Goal: Information Seeking & Learning: Learn about a topic

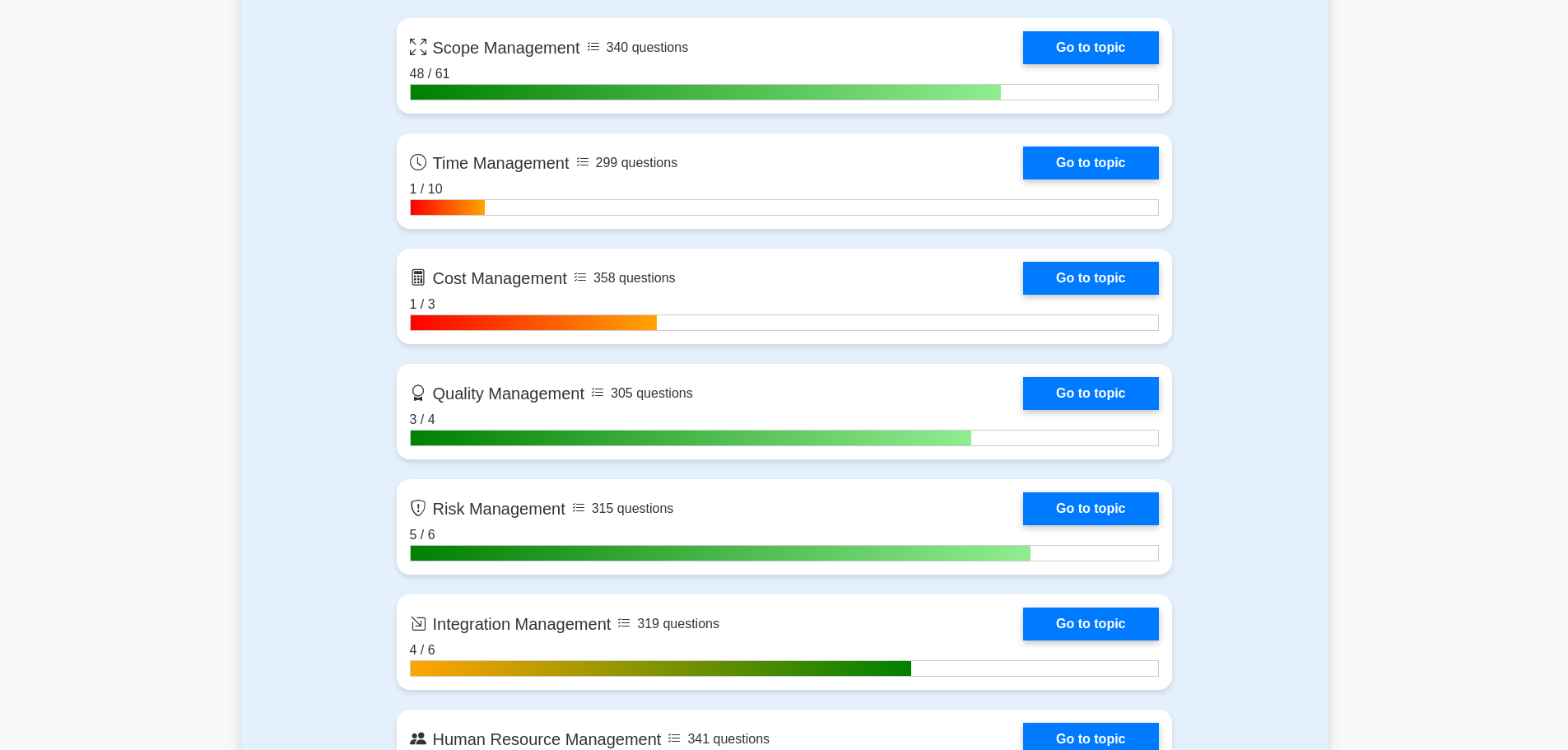
scroll to position [1153, 0]
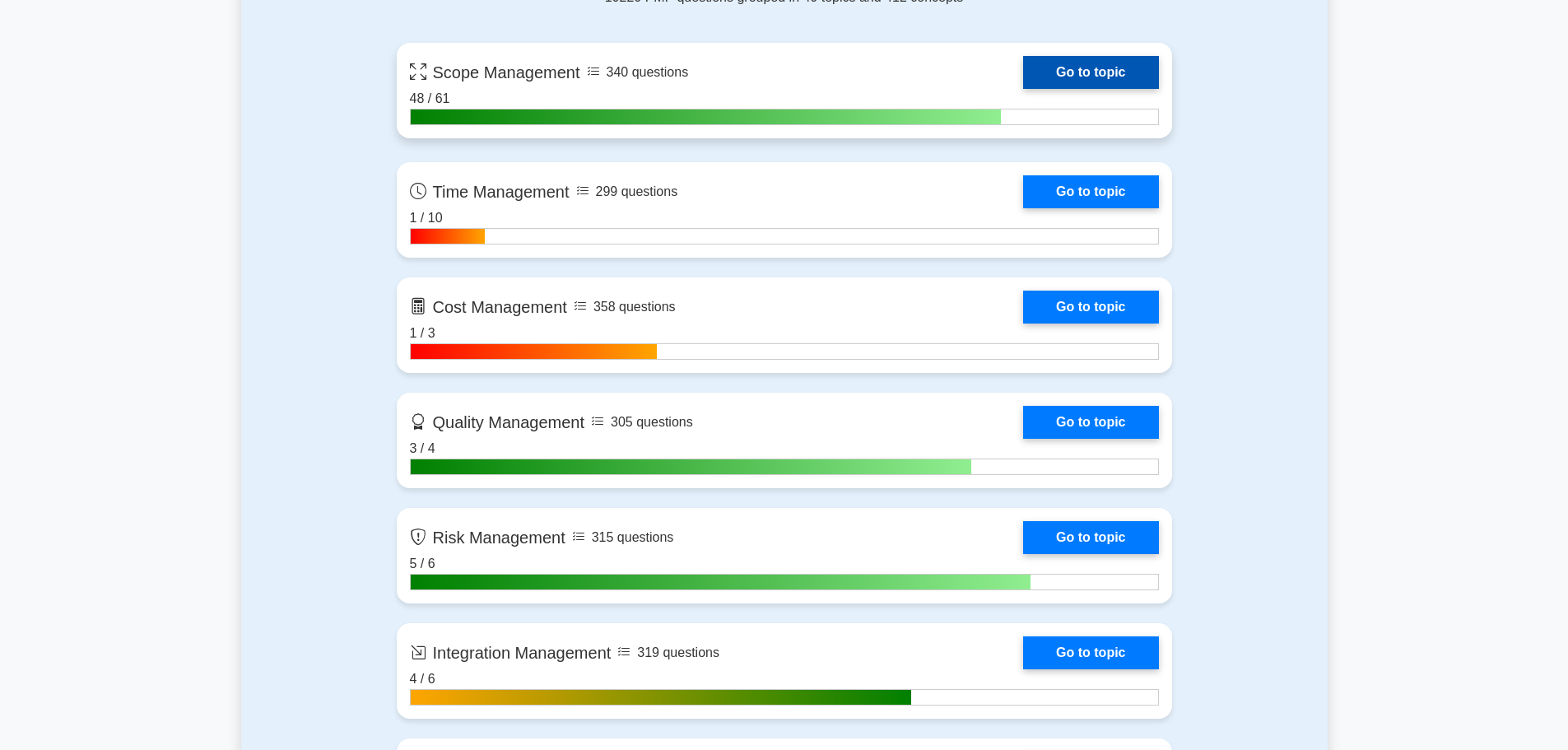
click at [1023, 87] on link "Go to topic" at bounding box center [1090, 73] width 135 height 33
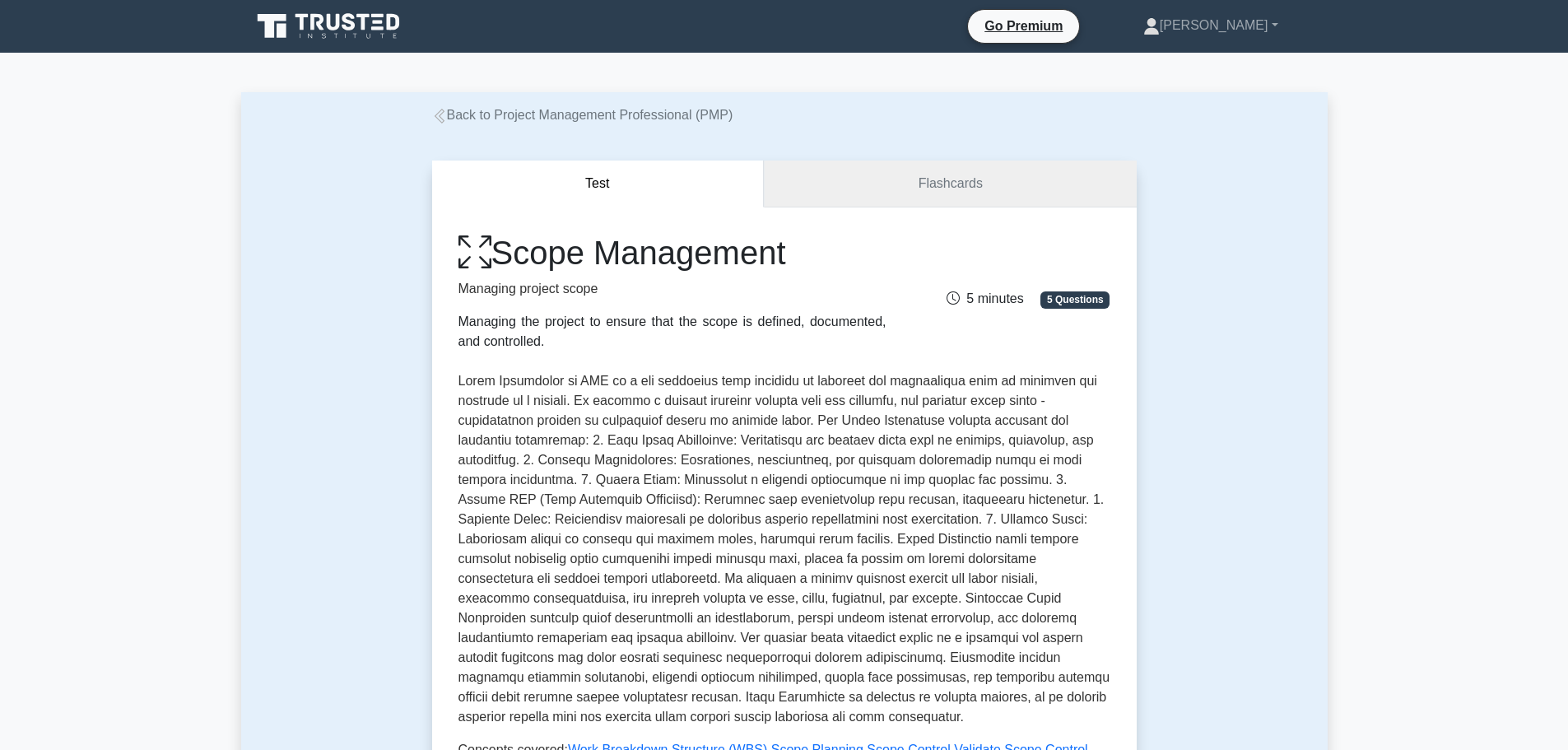
click at [983, 198] on link "Flashcards" at bounding box center [950, 183] width 372 height 47
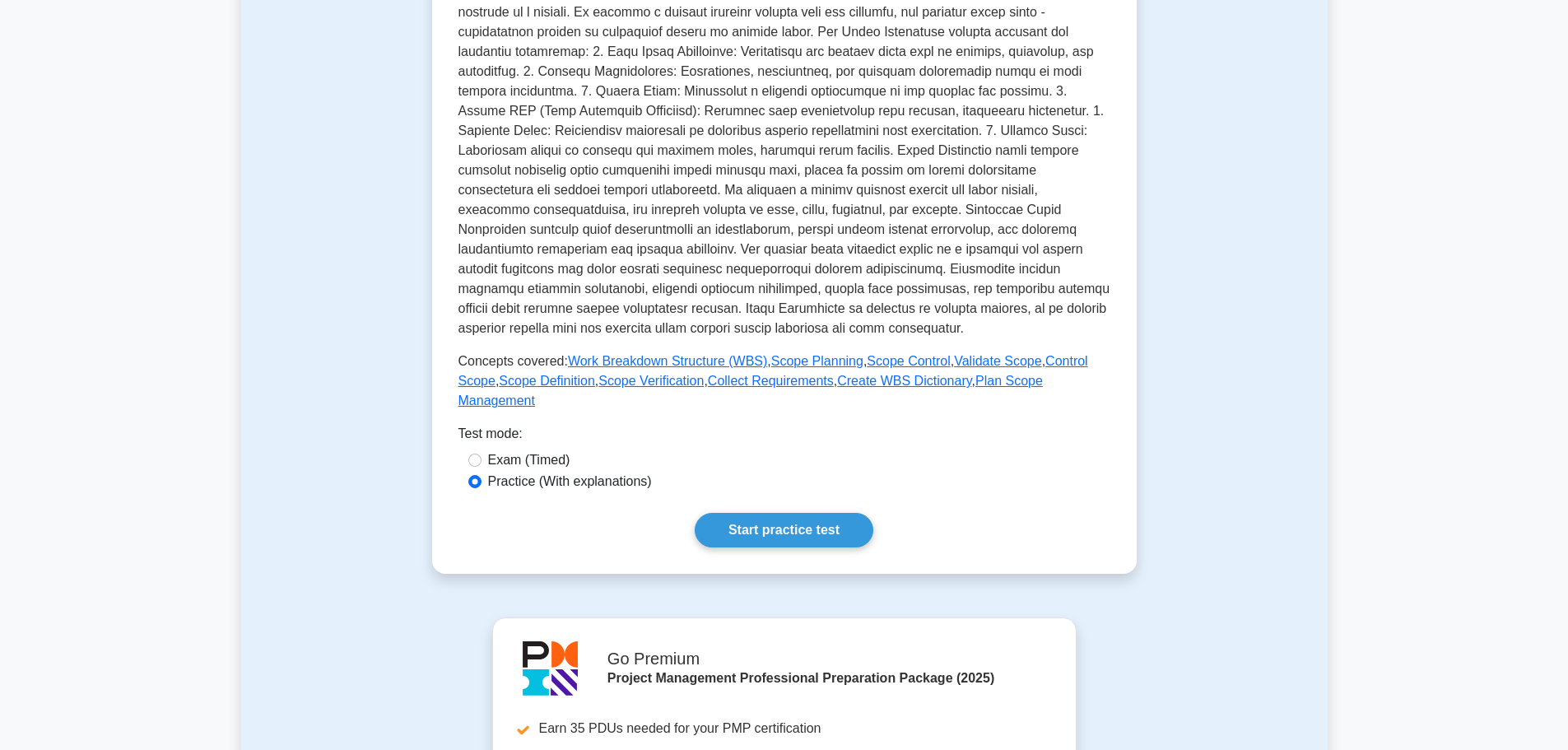
scroll to position [494, 0]
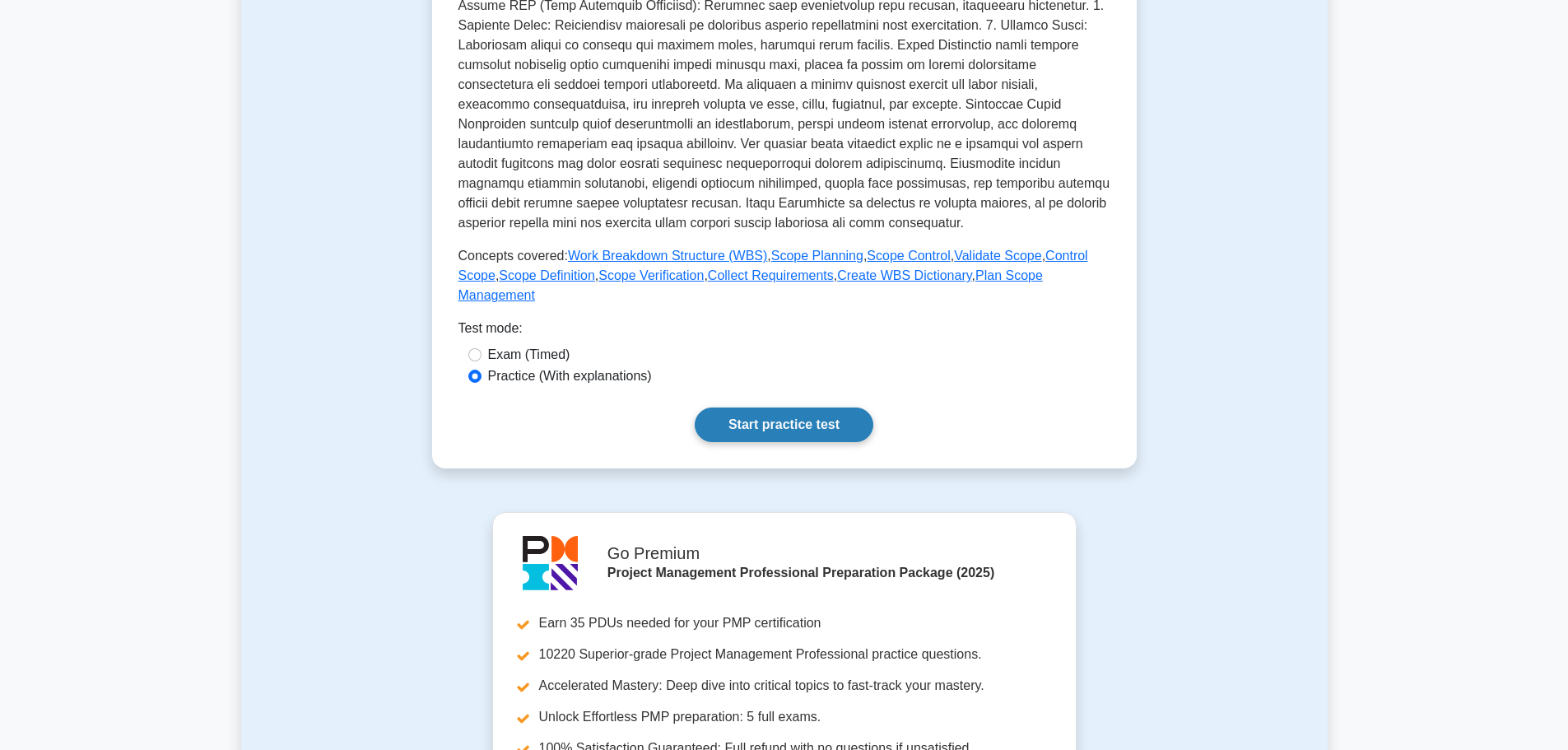
click at [808, 409] on link "Start practice test" at bounding box center [784, 425] width 179 height 35
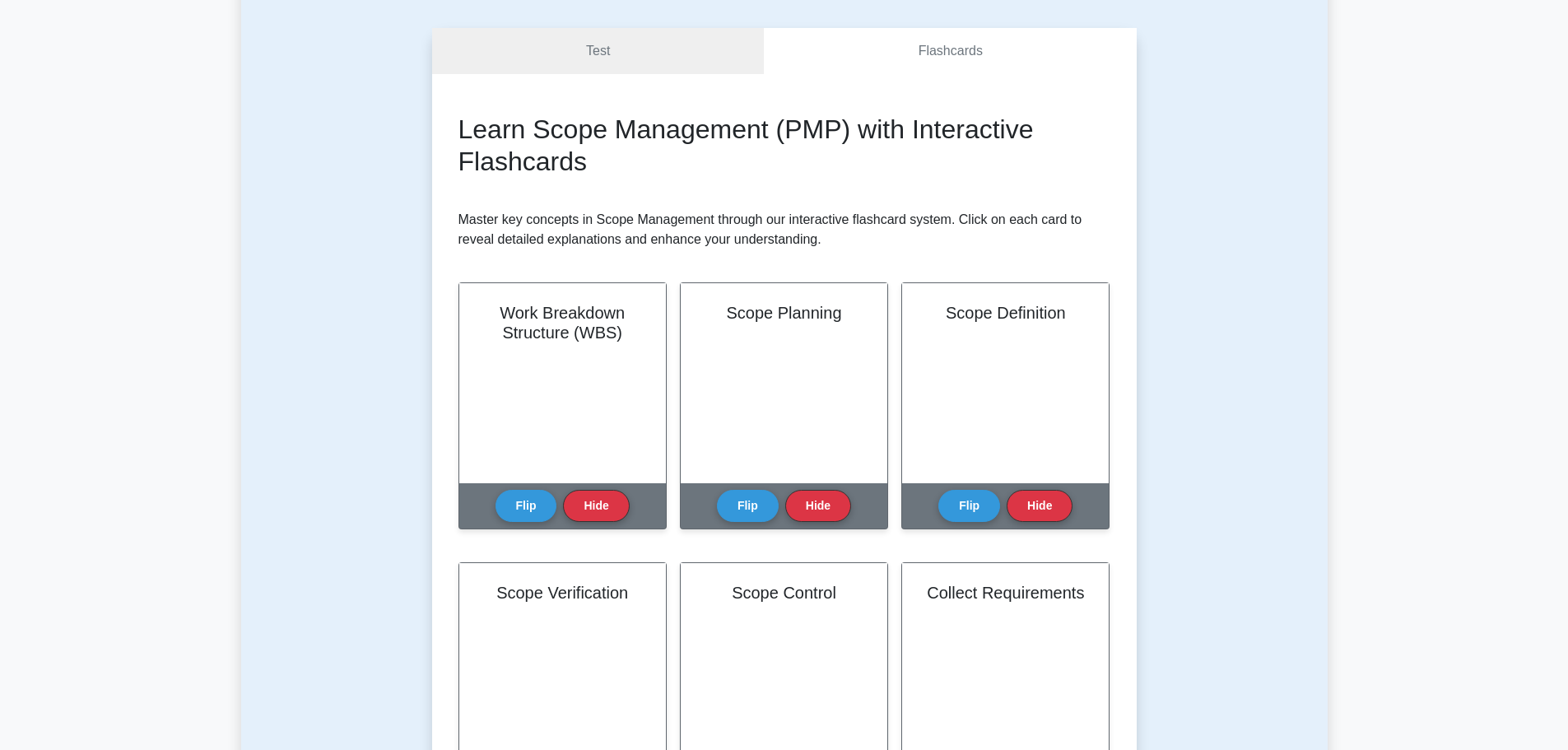
scroll to position [247, 0]
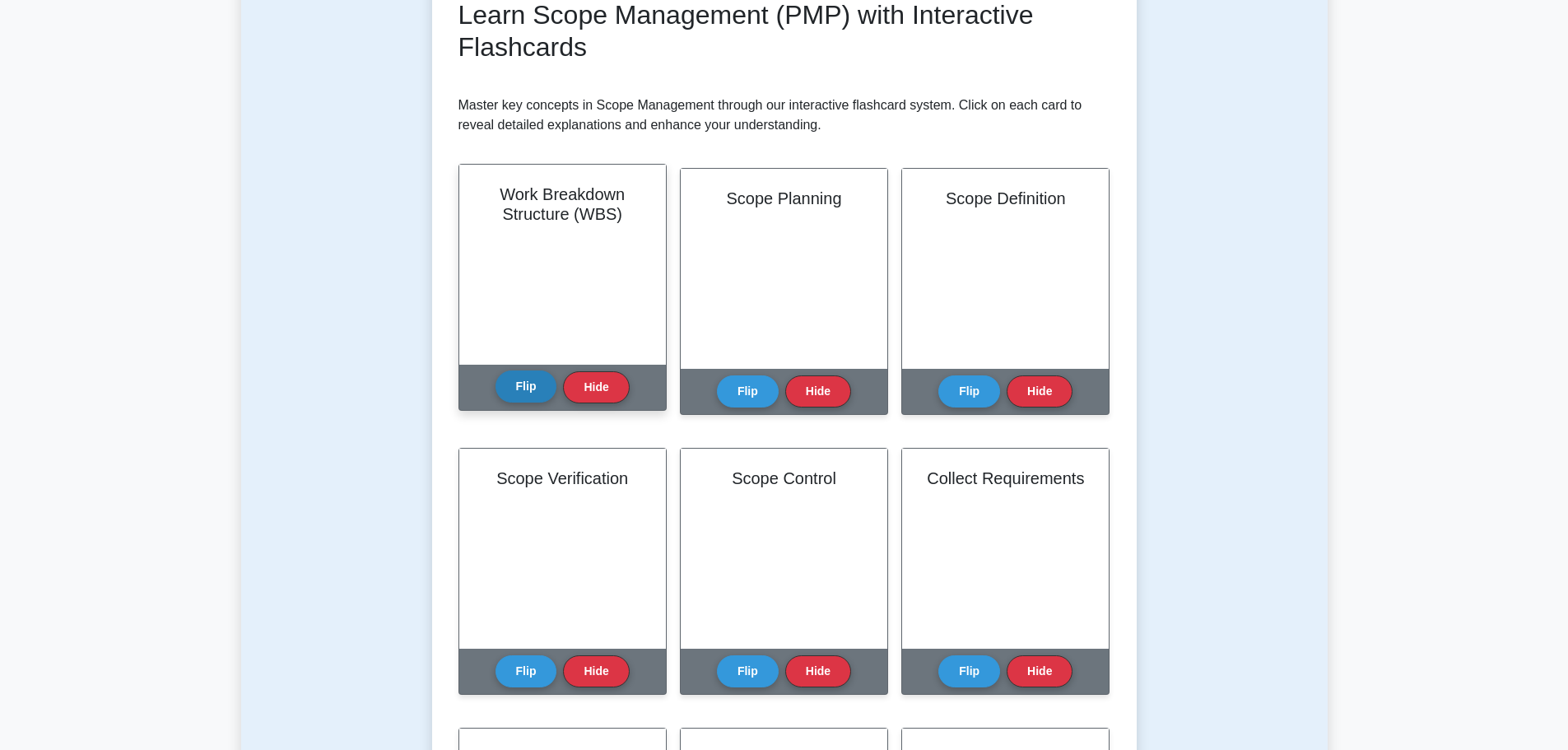
click at [521, 386] on button "Flip" at bounding box center [526, 386] width 62 height 32
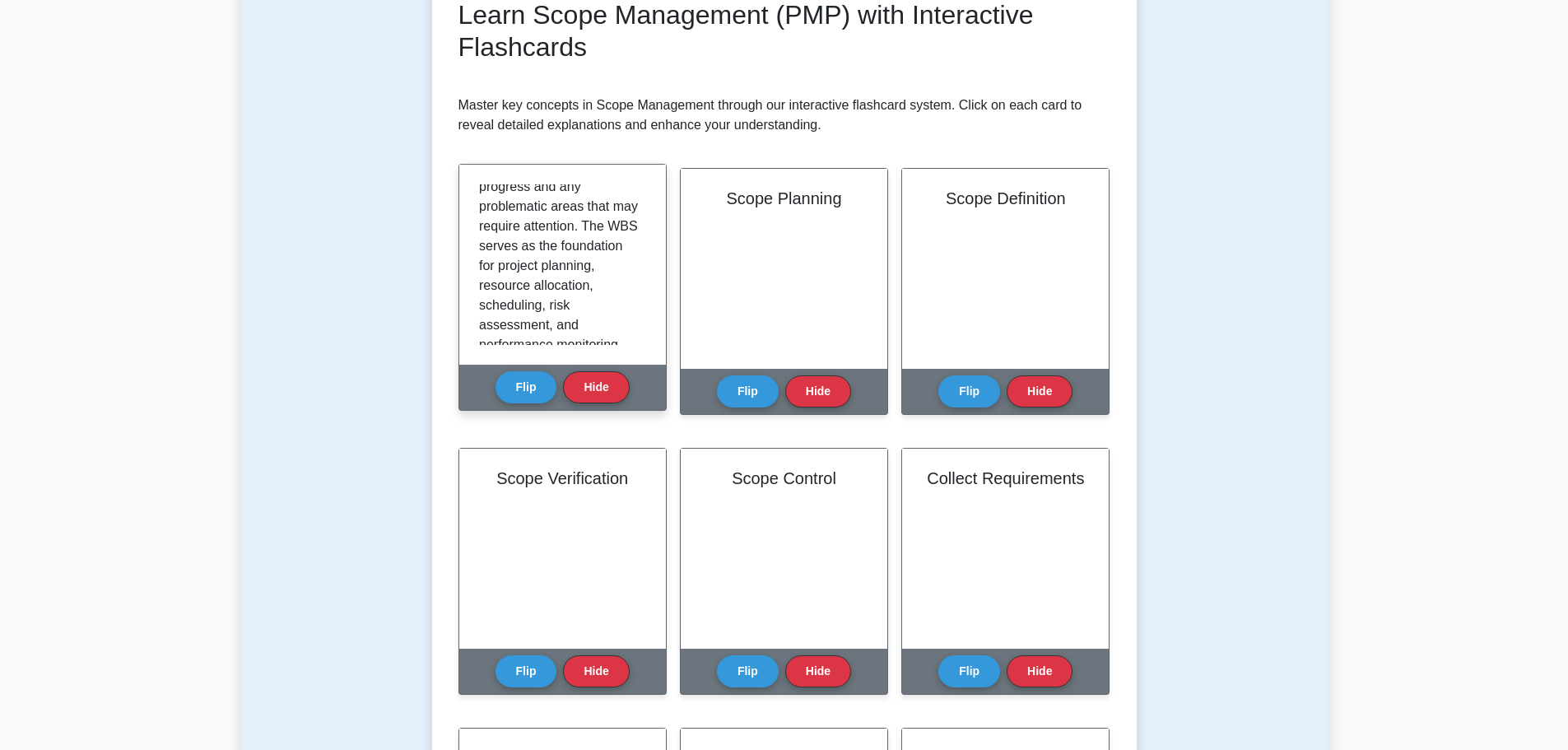
scroll to position [485, 0]
click at [577, 306] on p "The Work Breakdown Structure (WBS) is a project management concept that visuall…" at bounding box center [559, 16] width 160 height 632
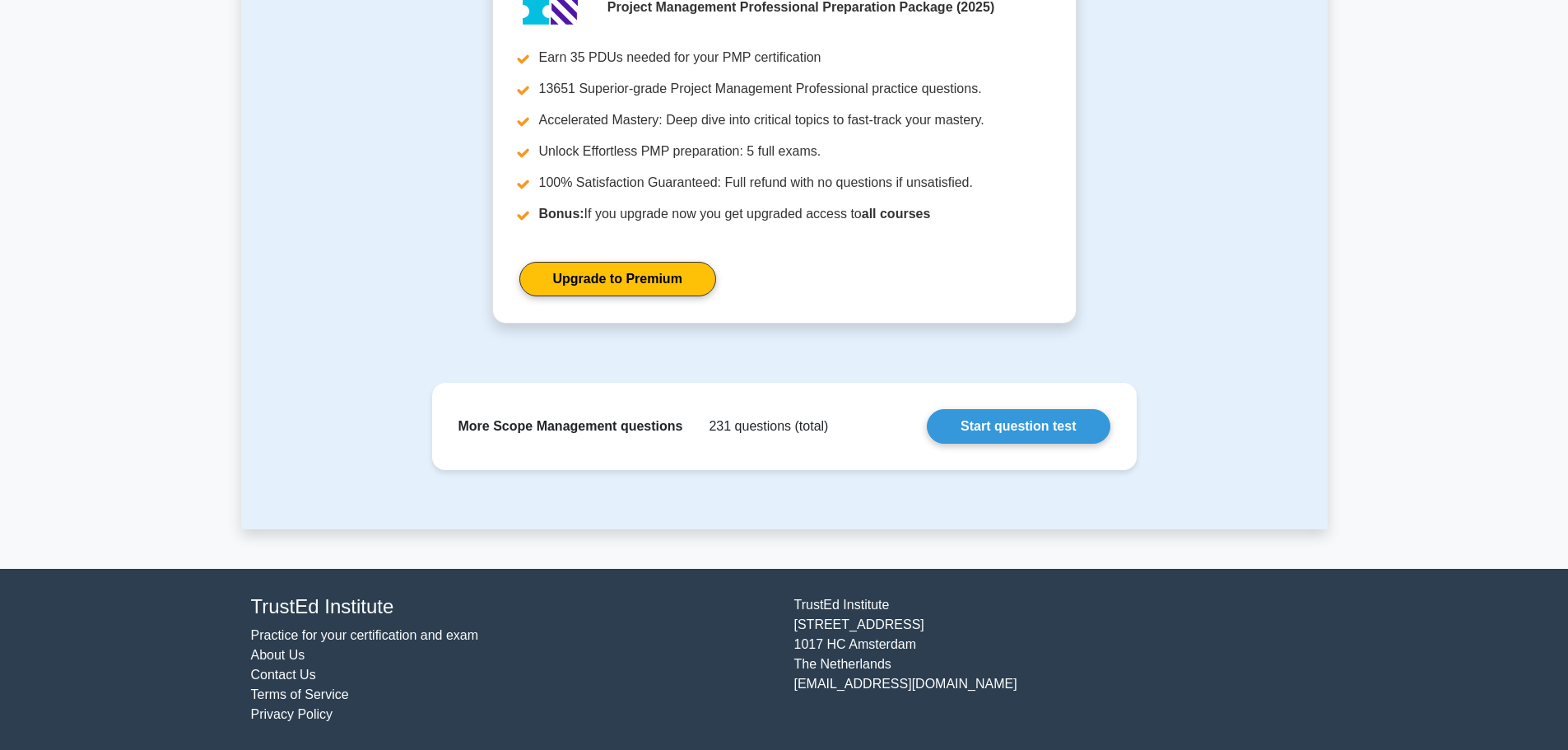
scroll to position [1658, 0]
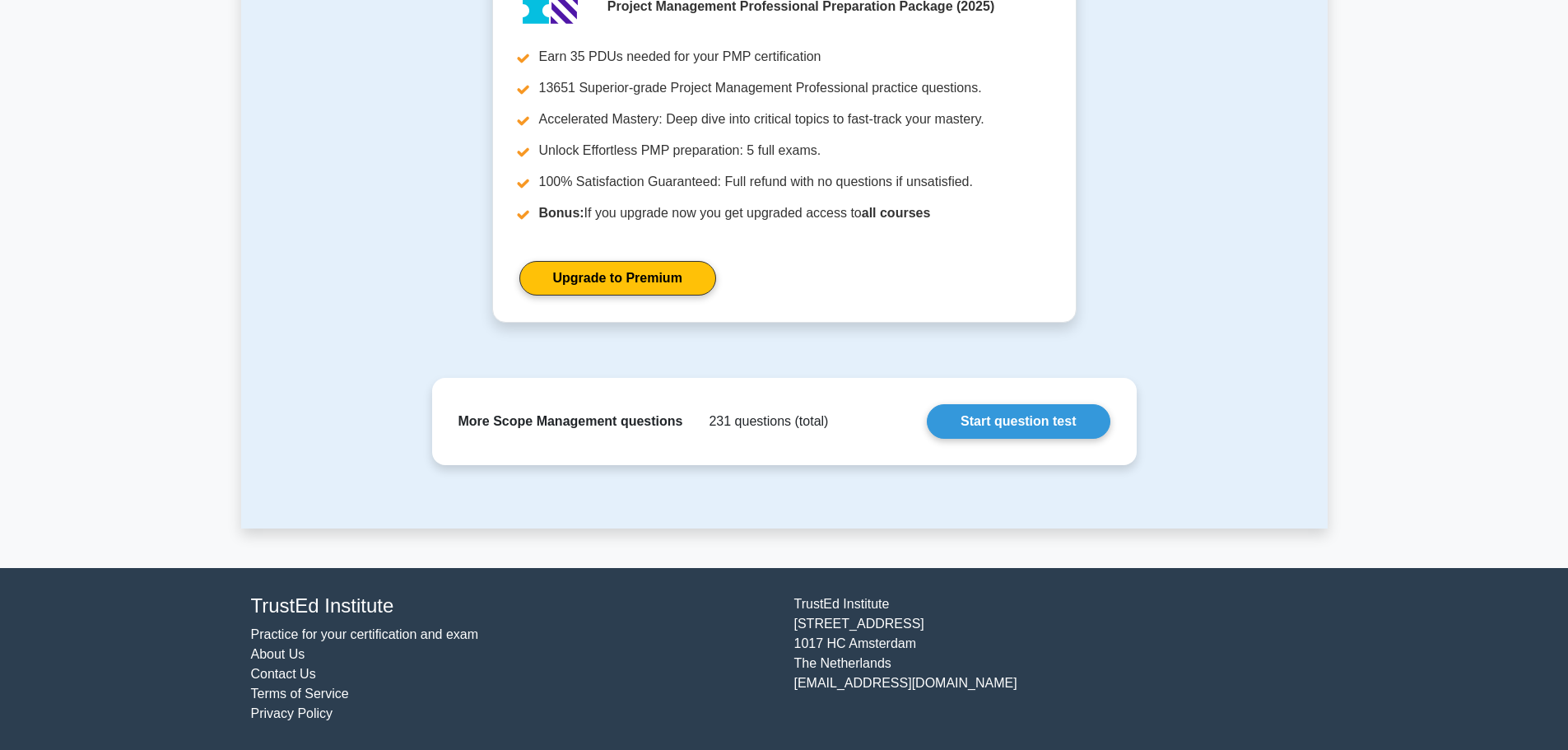
click at [927, 436] on link "Start question test" at bounding box center [1018, 422] width 182 height 35
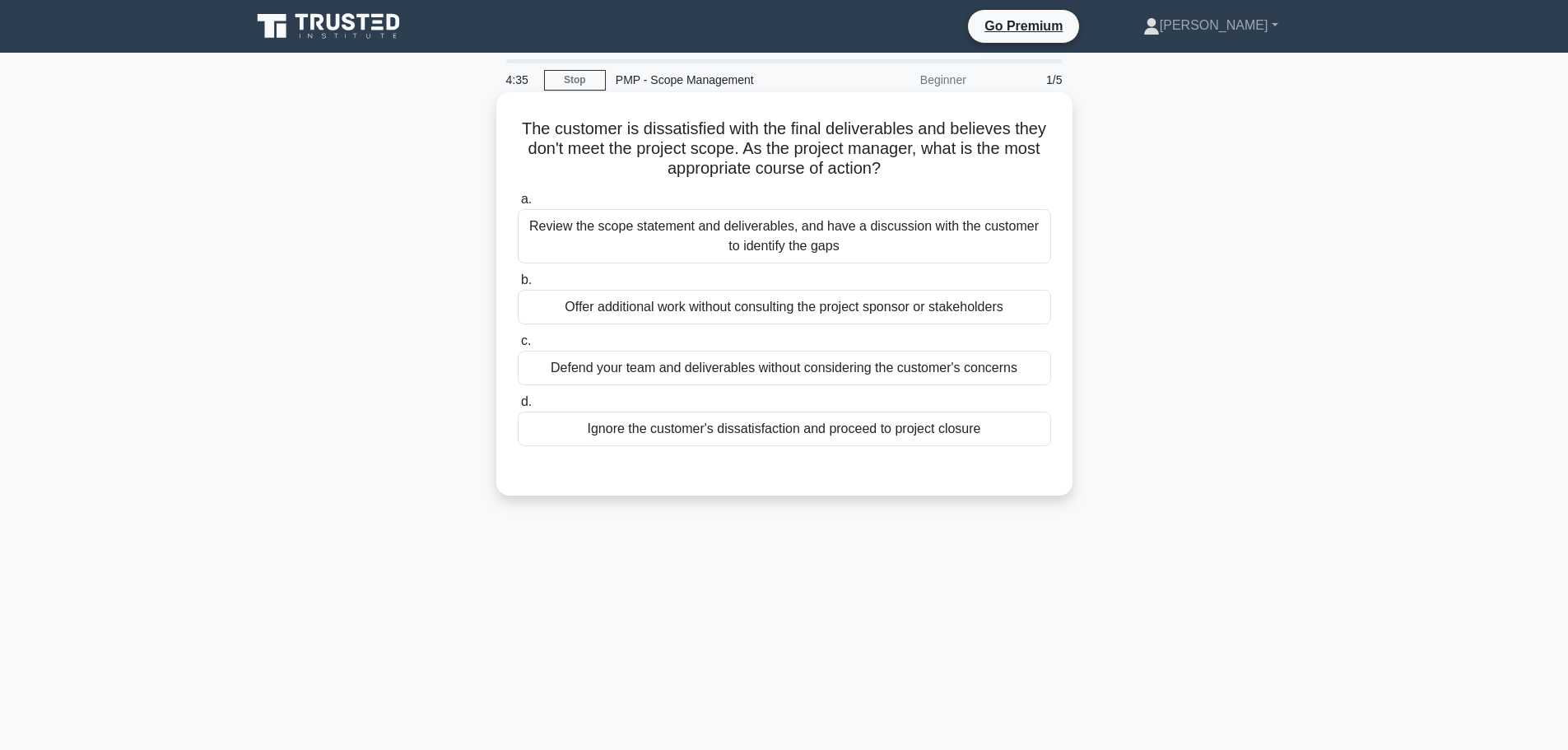
click at [857, 244] on div "Review the scope statement and deliverables, and have a discussion with the cus…" at bounding box center [784, 236] width 533 height 54
click at [518, 205] on input "a. Review the scope statement and deliverables, and have a discussion with the …" at bounding box center [518, 200] width 0 height 11
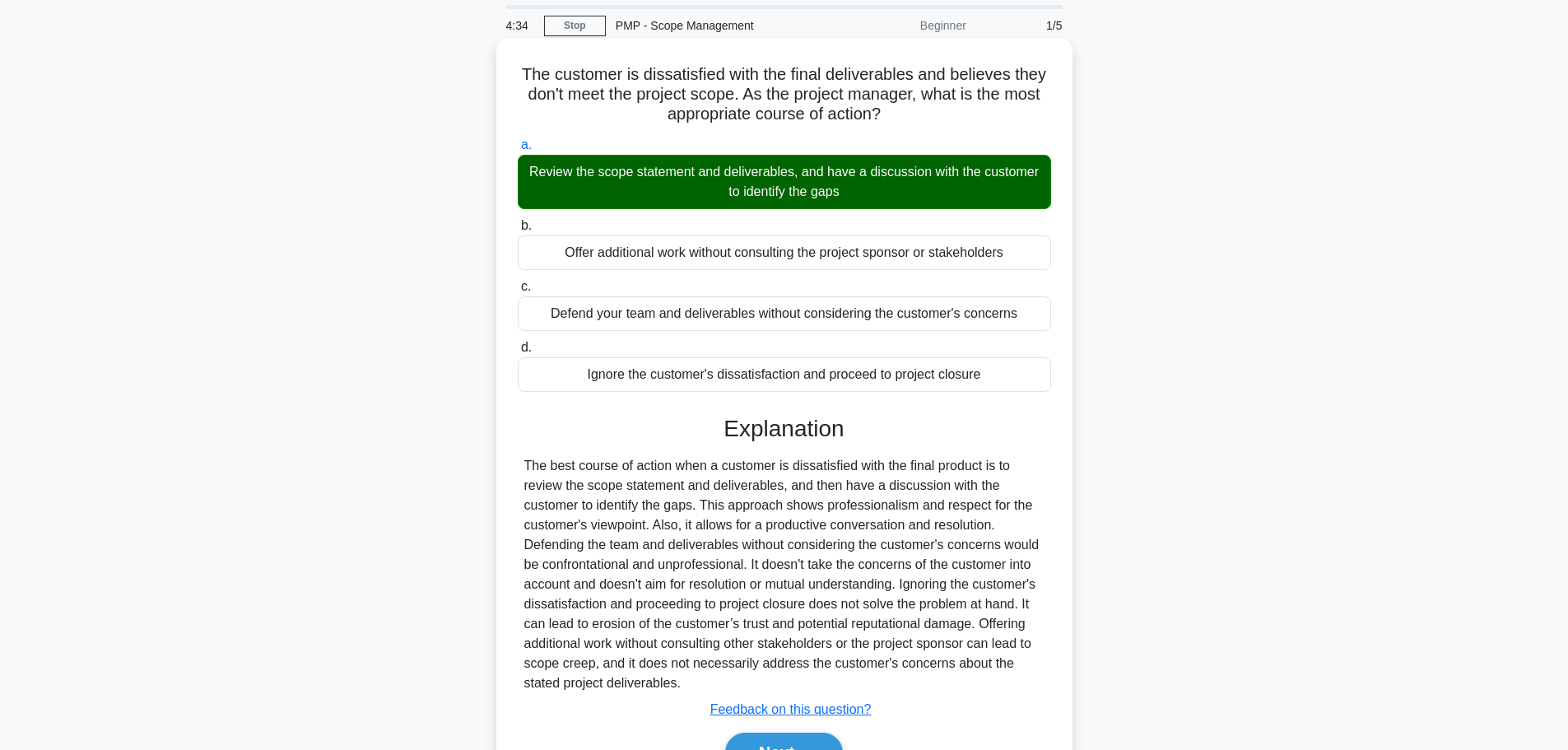
scroll to position [147, 0]
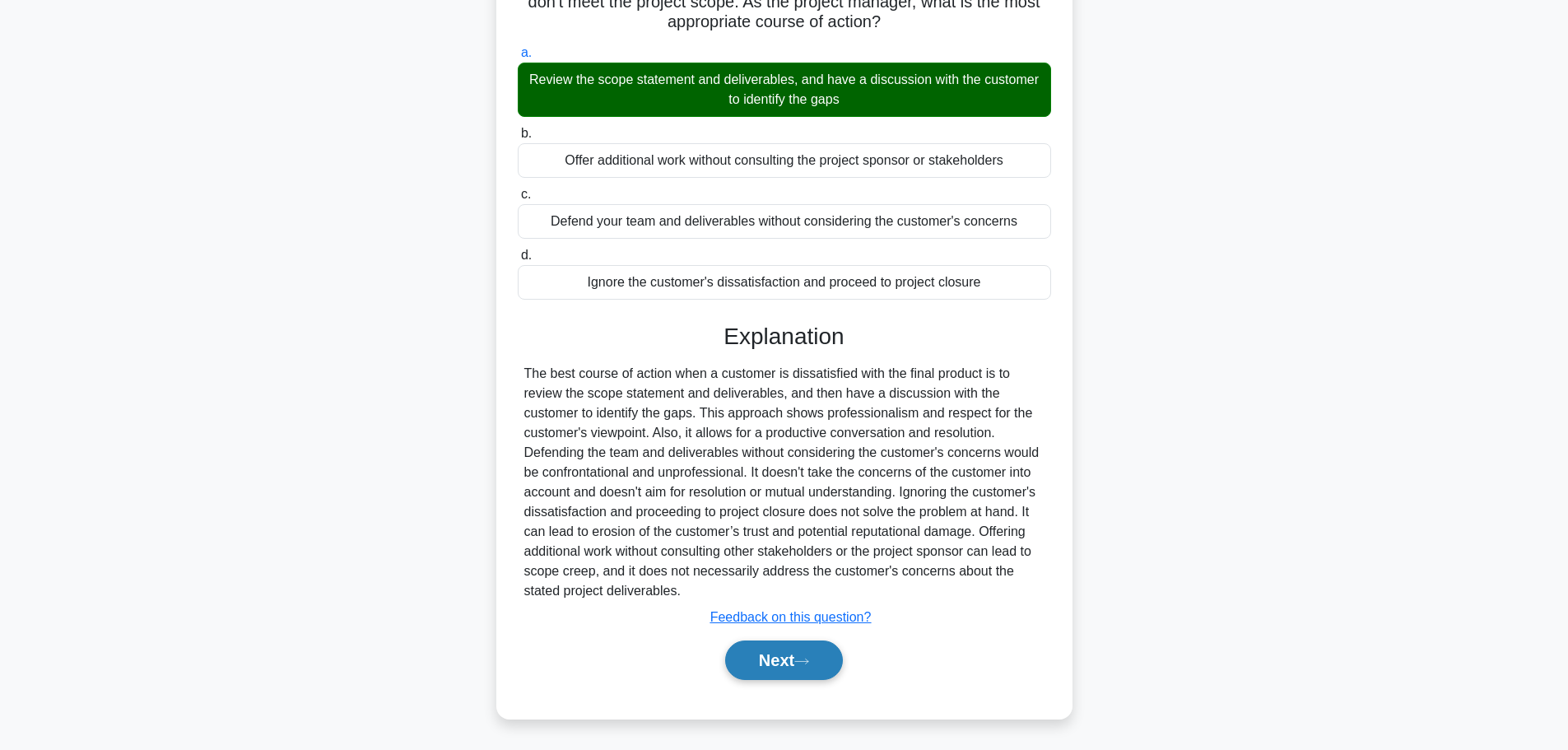
click at [793, 666] on button "Next" at bounding box center [784, 660] width 118 height 40
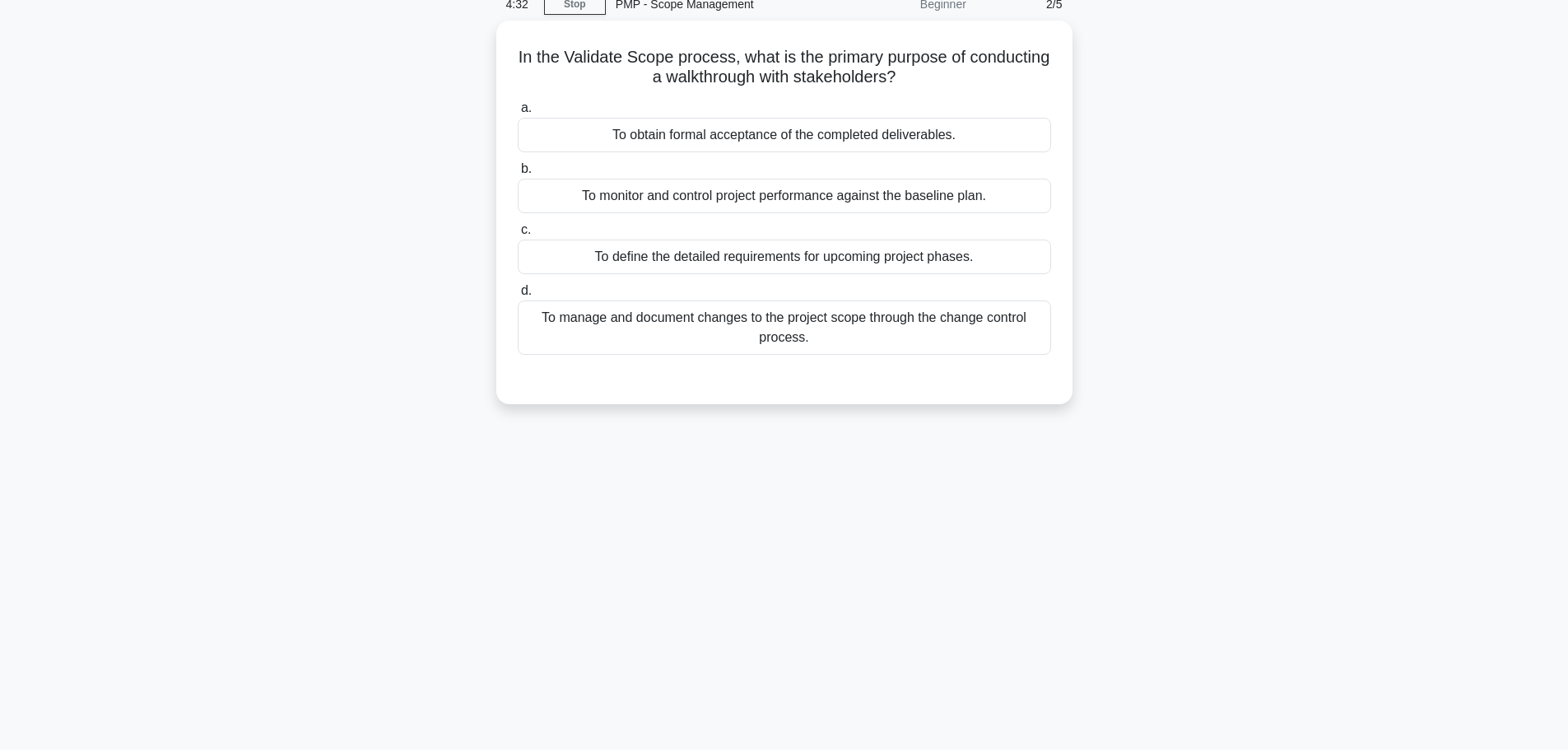
scroll to position [0, 0]
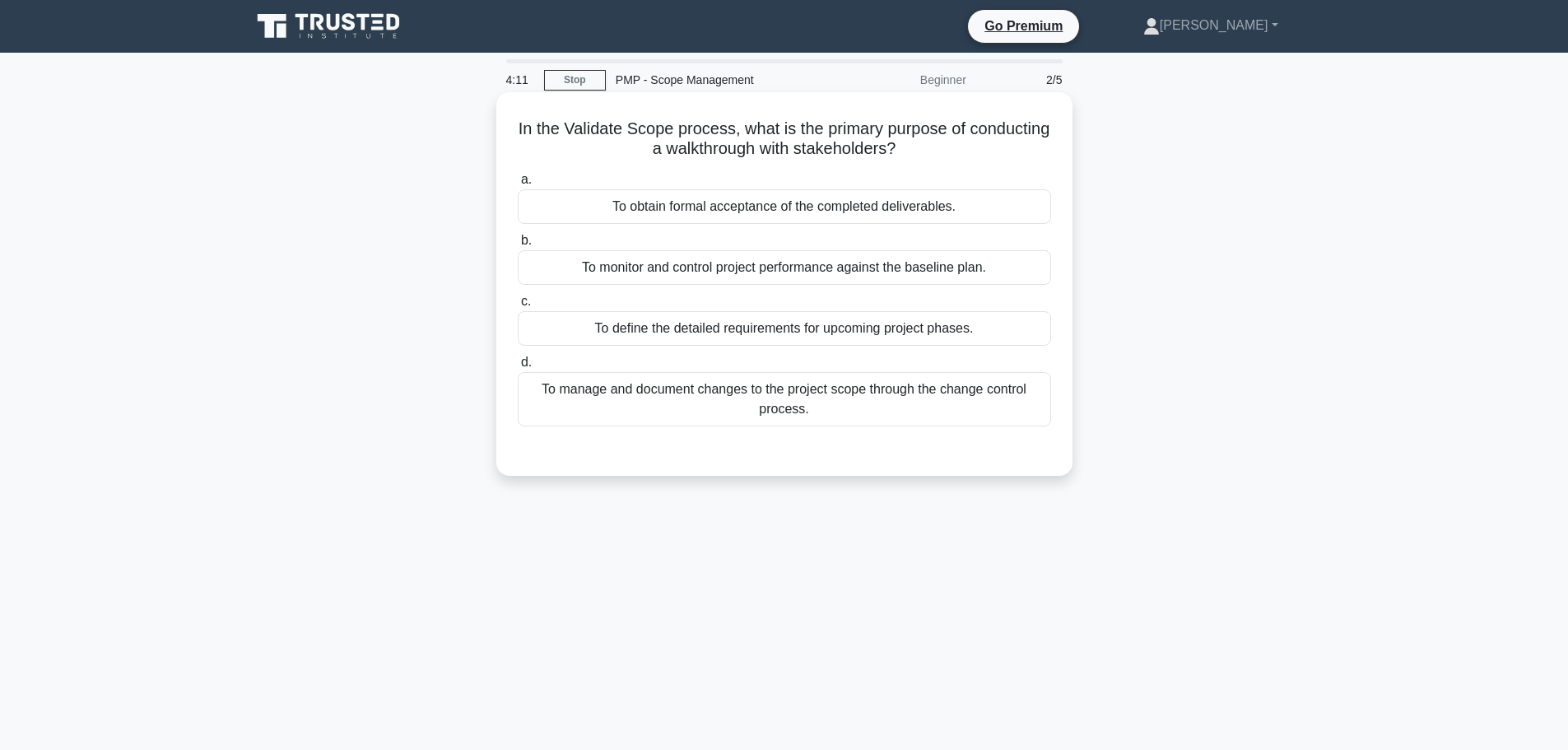
click at [774, 274] on div "To monitor and control project performance against the baseline plan." at bounding box center [784, 268] width 533 height 35
click at [518, 246] on input "b. To monitor and control project performance against the baseline plan." at bounding box center [518, 240] width 0 height 11
